Goal: Task Accomplishment & Management: Manage account settings

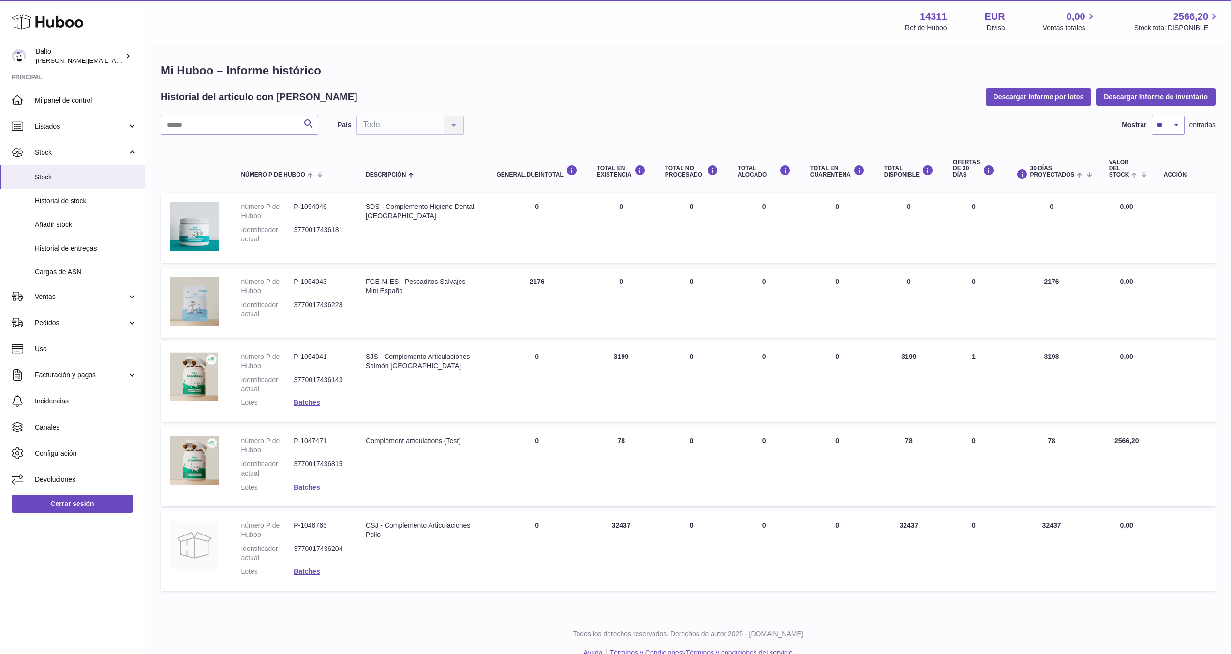
click at [379, 298] on td "Descripción FGE-M-ES - Pescaditos Salvajes Mini España" at bounding box center [421, 302] width 131 height 70
click at [542, 283] on td "DEBIDO EN Total 2176" at bounding box center [537, 302] width 100 height 70
click at [403, 283] on div "FGE-M-ES - Pescaditos Salvajes Mini España" at bounding box center [421, 286] width 111 height 18
click at [208, 297] on img at bounding box center [194, 301] width 48 height 48
click at [78, 185] on link "Stock" at bounding box center [72, 177] width 145 height 24
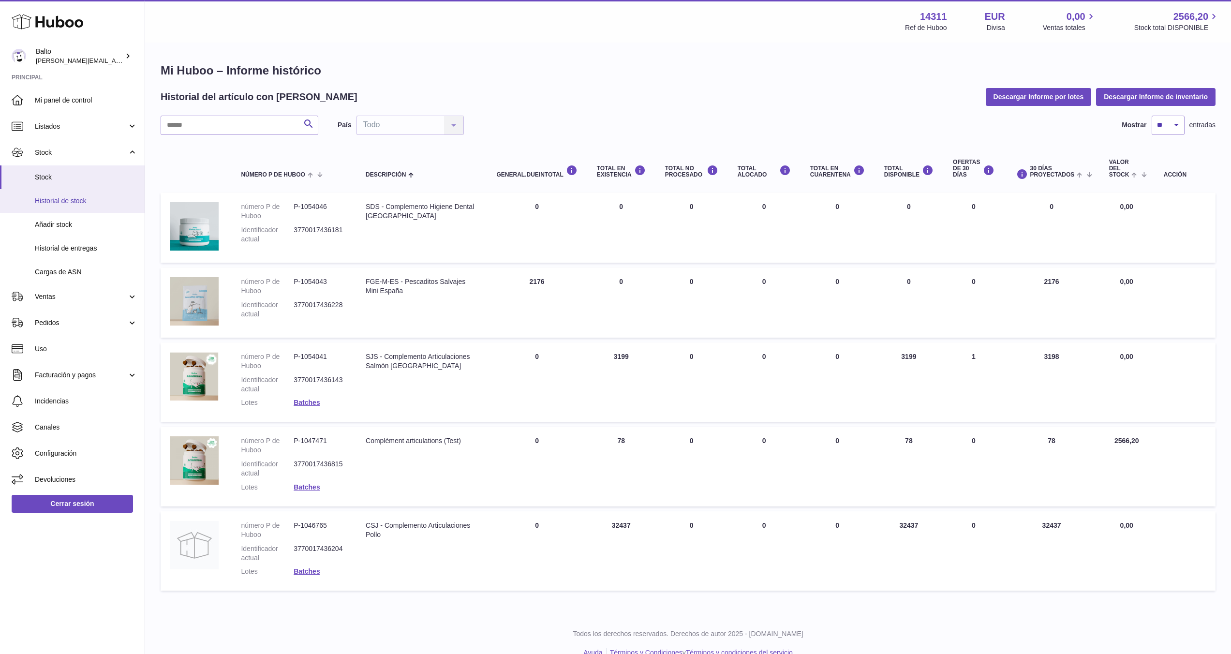
click at [69, 198] on span "Historial de stock" at bounding box center [86, 200] width 103 height 9
click at [64, 202] on span "Historial de stock" at bounding box center [86, 200] width 103 height 9
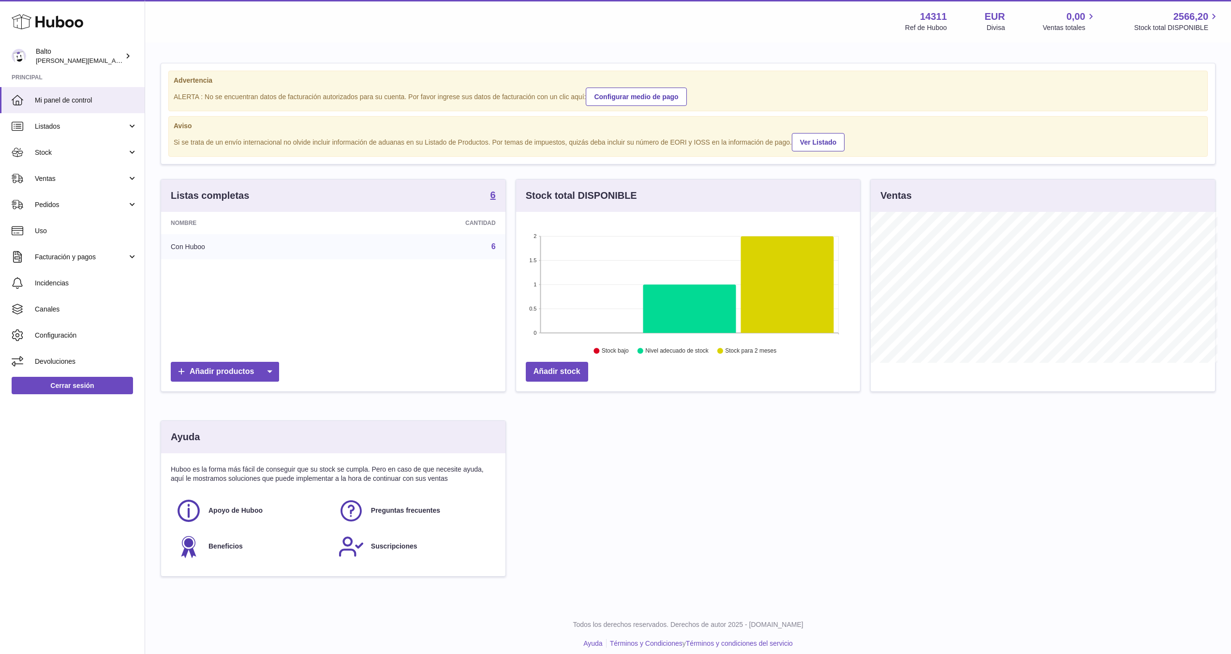
scroll to position [483553, 483360]
click at [64, 148] on span "Stock" at bounding box center [81, 152] width 92 height 9
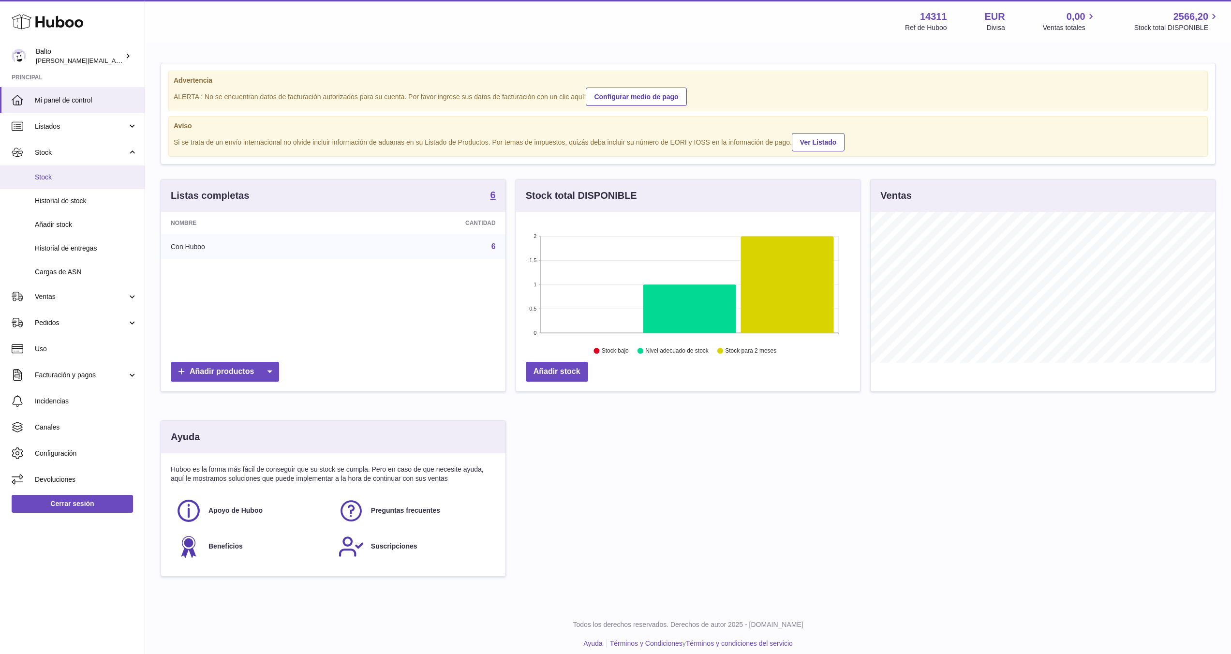
click at [46, 180] on span "Stock" at bounding box center [86, 177] width 103 height 9
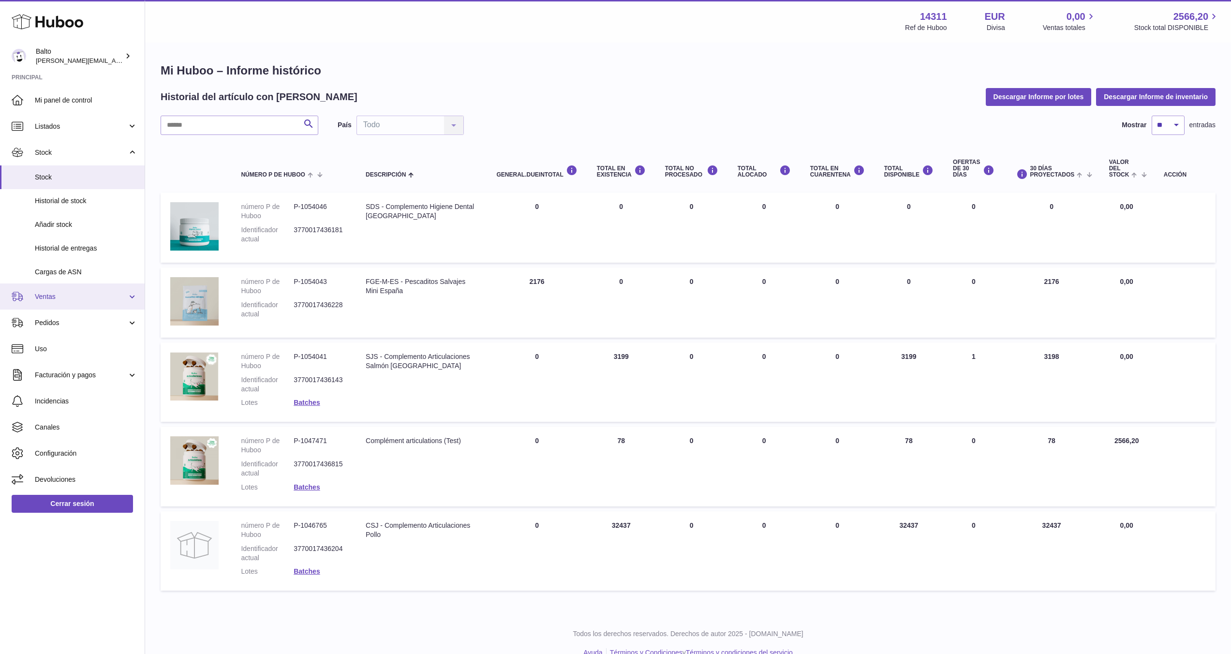
click at [38, 299] on span "Ventas" at bounding box center [81, 296] width 92 height 9
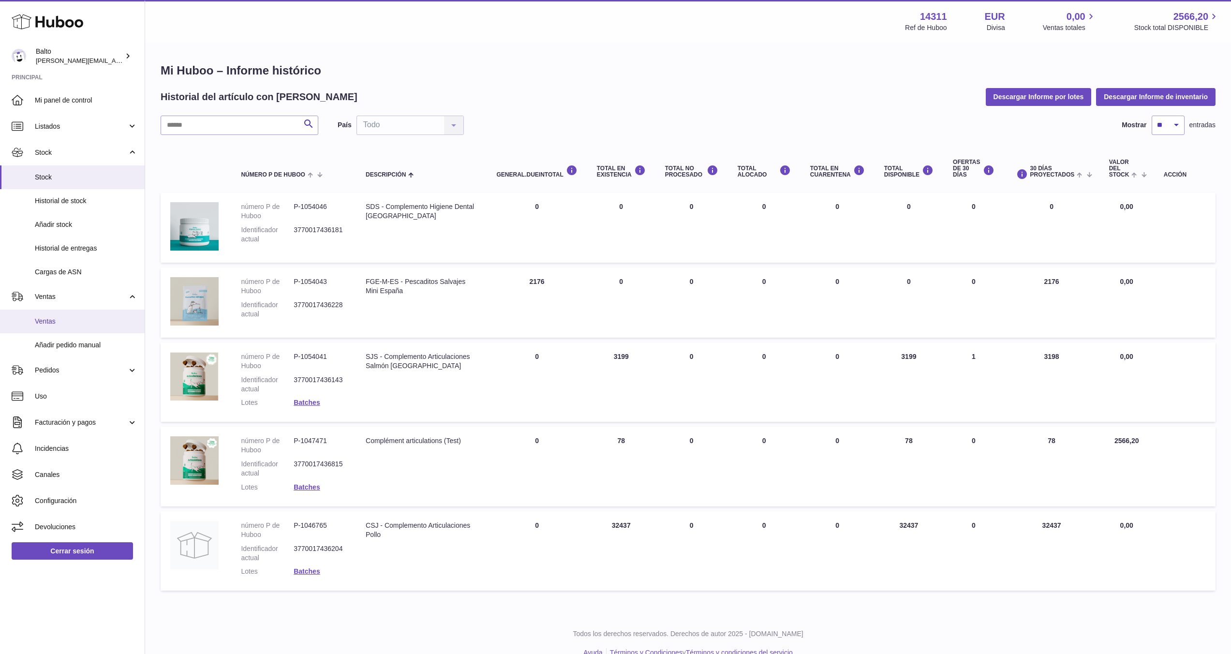
click at [51, 325] on span "Ventas" at bounding box center [86, 321] width 103 height 9
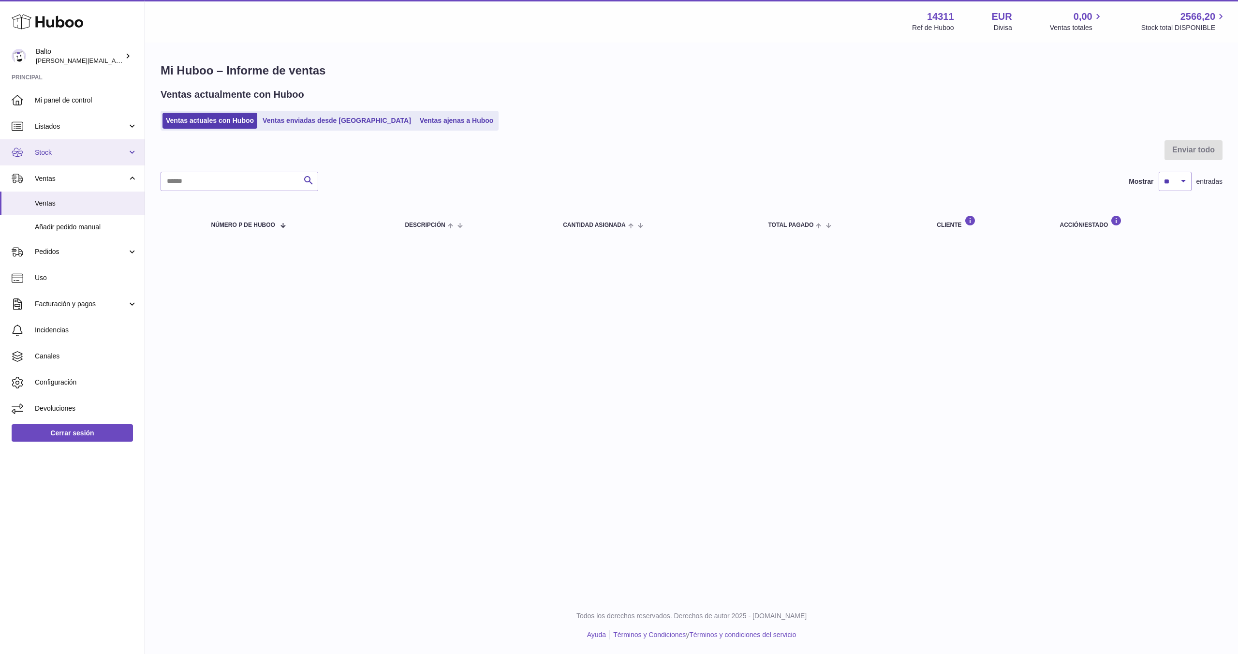
click at [136, 151] on link "Stock" at bounding box center [72, 152] width 145 height 26
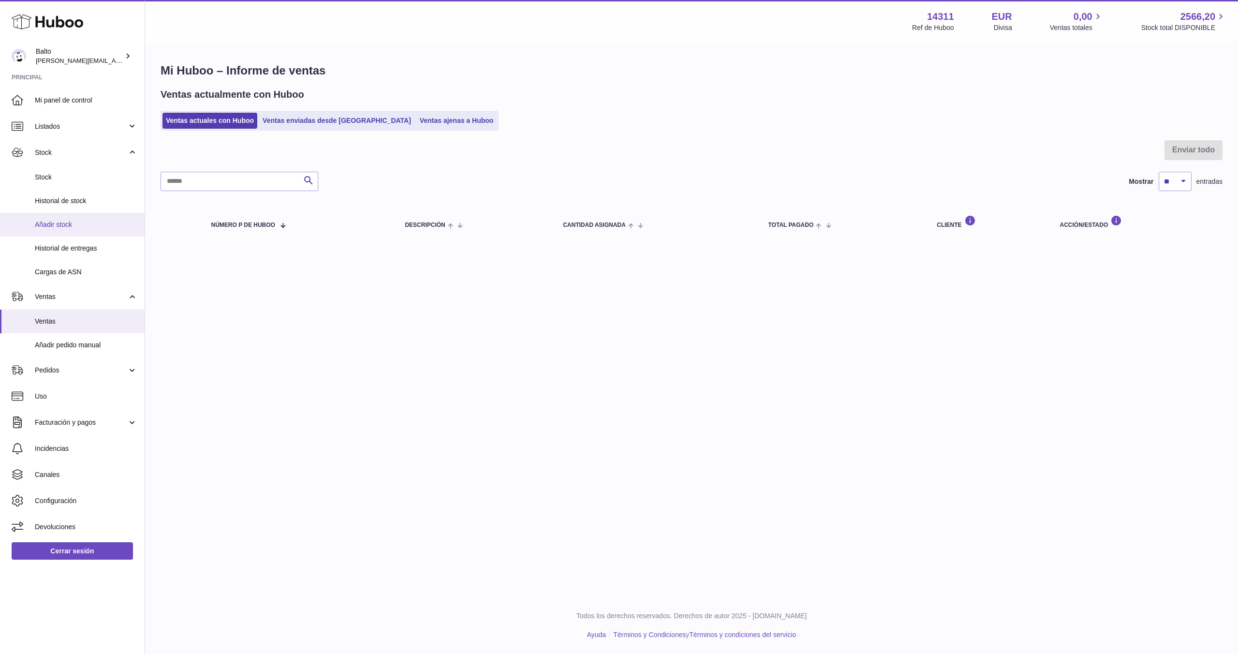
click at [68, 220] on span "Añadir stock" at bounding box center [86, 224] width 103 height 9
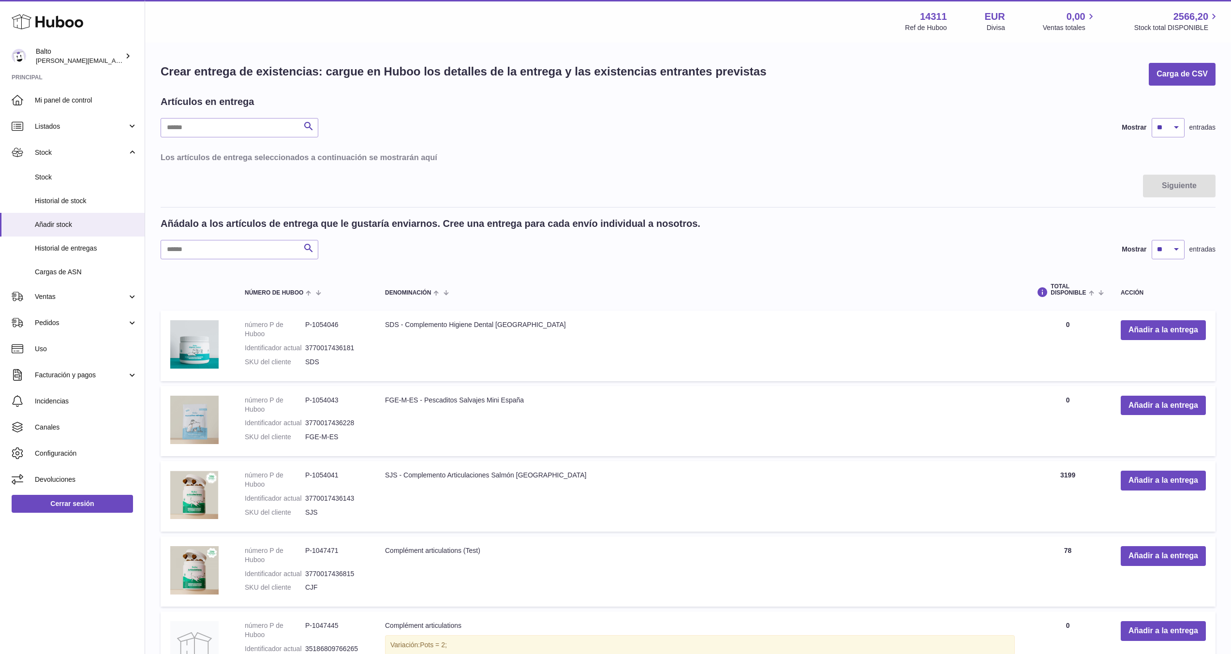
click at [331, 423] on dd "3770017436228" at bounding box center [335, 422] width 60 height 9
